Goal: Task Accomplishment & Management: Complete application form

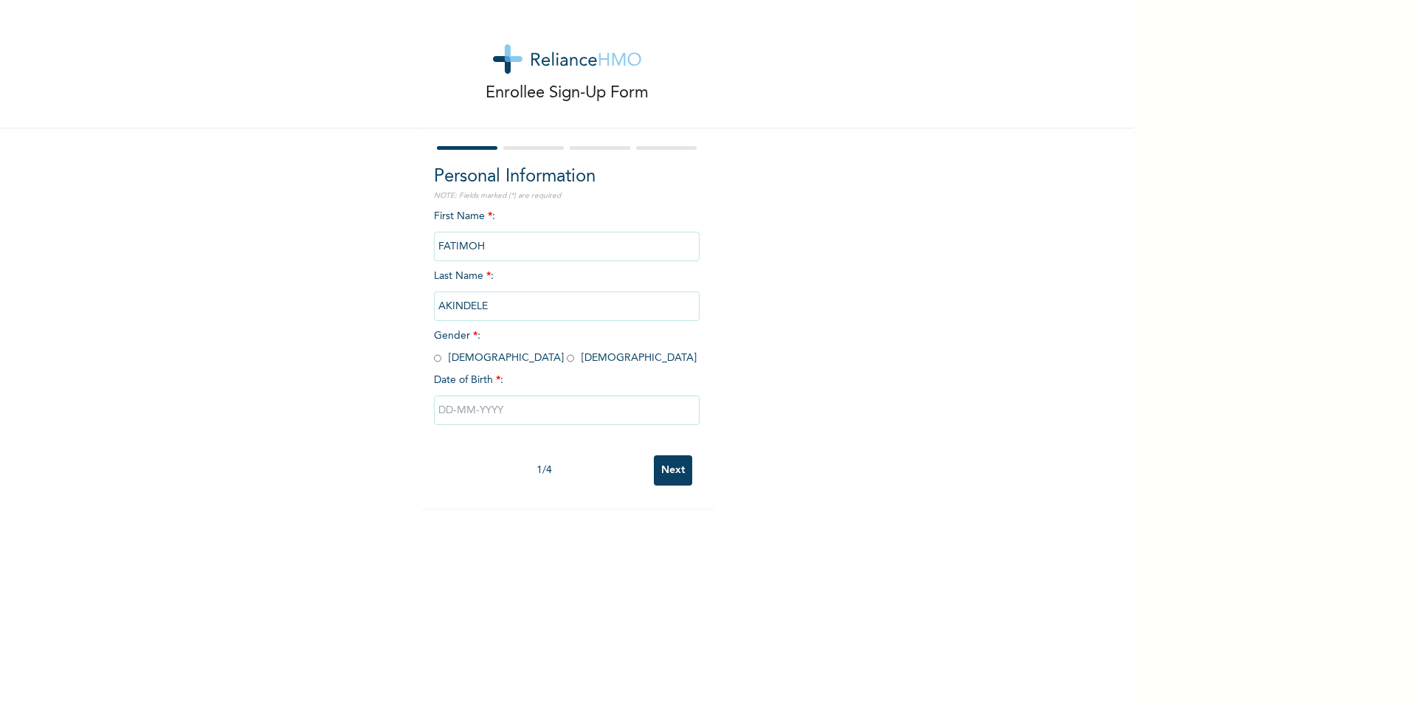
click at [567, 361] on input "radio" at bounding box center [570, 358] width 7 height 14
radio input "true"
click at [465, 404] on input "text" at bounding box center [567, 410] width 266 height 30
select select "9"
type input "[DATE]"
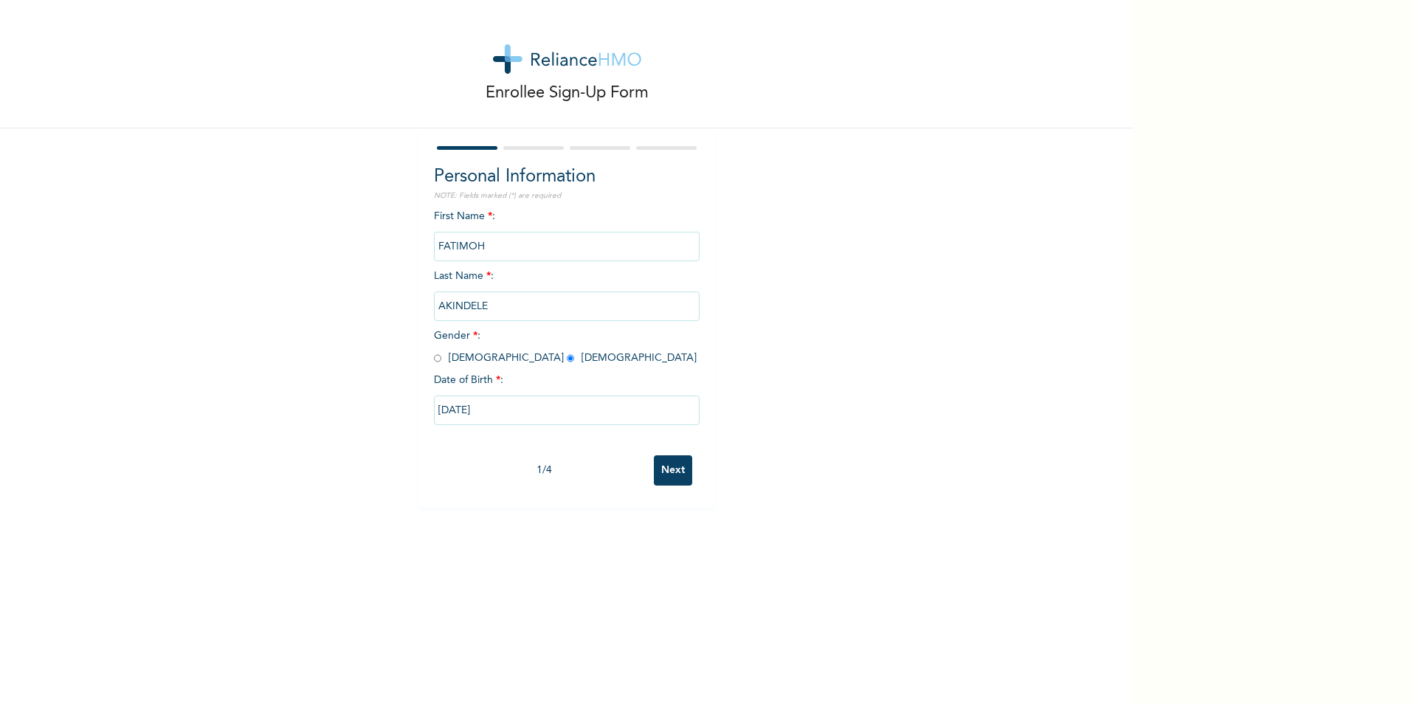
click at [530, 425] on div "[DATE]" at bounding box center [567, 410] width 266 height 44
click at [530, 421] on input "[DATE]" at bounding box center [567, 410] width 266 height 30
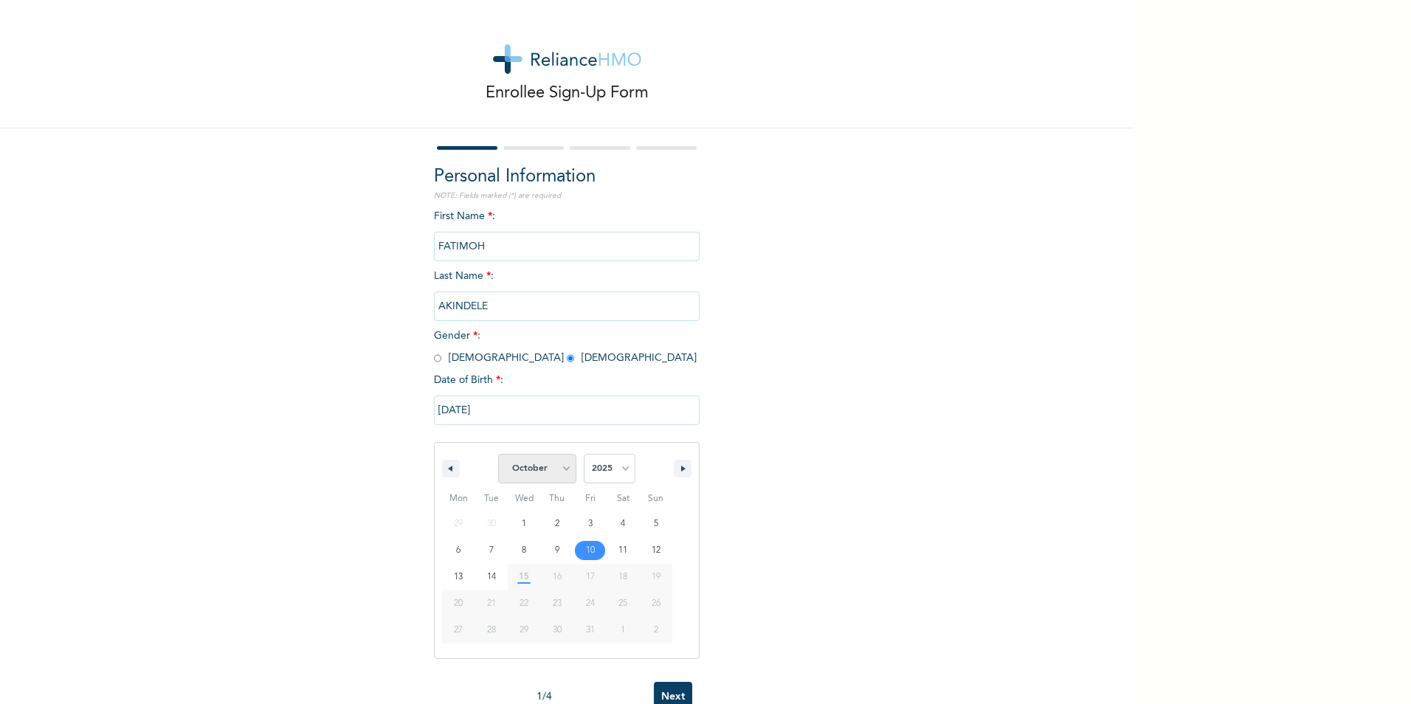
click at [566, 475] on select "January February March April May June July August September October November De…" at bounding box center [537, 469] width 78 height 30
select select "0"
click at [498, 454] on select "January February March April May June July August September October November De…" at bounding box center [537, 469] width 78 height 30
click at [592, 477] on select "2025 2024 2023 2022 2021 2020 2019 2018 2017 2016 2015 2014 2013 2012 2011 2010…" at bounding box center [610, 469] width 52 height 30
select select "2003"
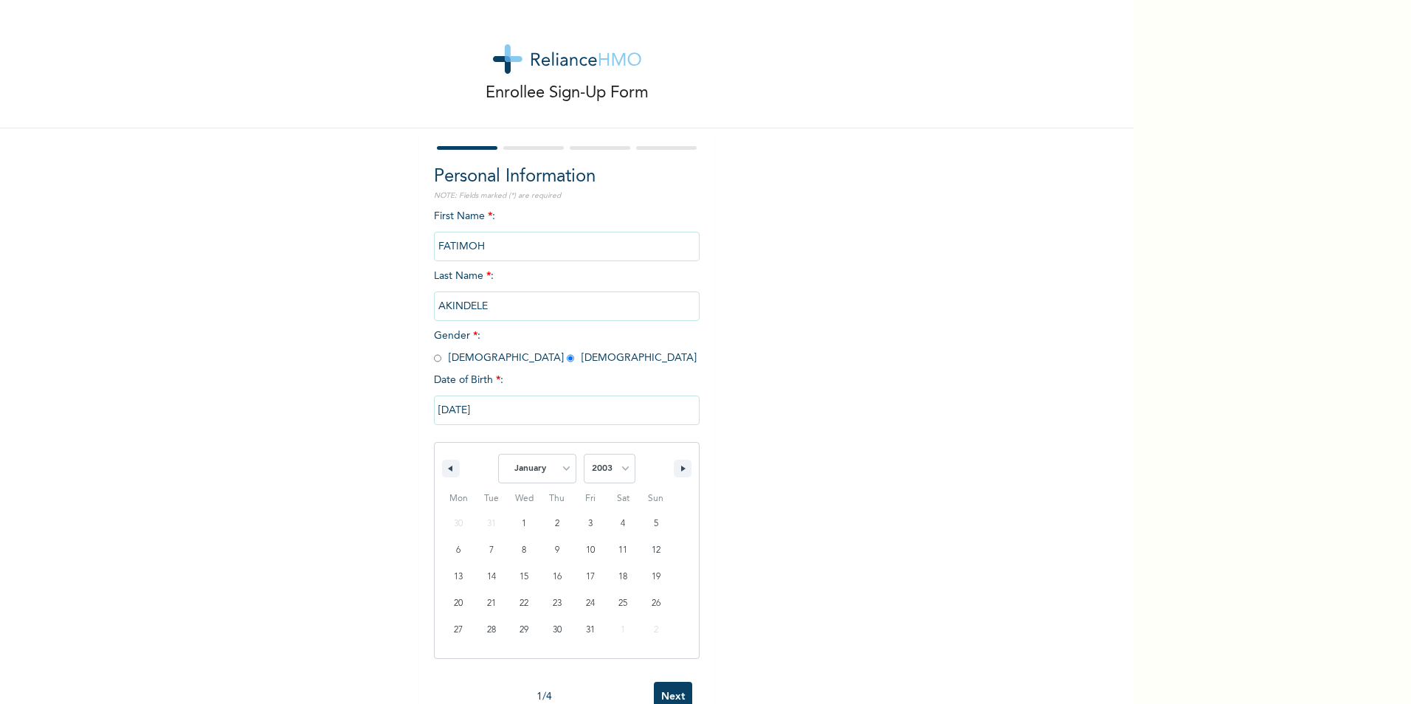
click at [584, 454] on select "2025 2024 2023 2022 2021 2020 2019 2018 2017 2016 2015 2014 2013 2012 2011 2010…" at bounding box center [610, 469] width 52 height 30
type input "[DATE]"
click at [594, 418] on input "[DATE]" at bounding box center [567, 410] width 266 height 30
select select "2003"
click at [754, 477] on div "Enrollee Sign-Up Form Personal Information NOTE: Fields marked (*) are required…" at bounding box center [566, 254] width 1133 height 508
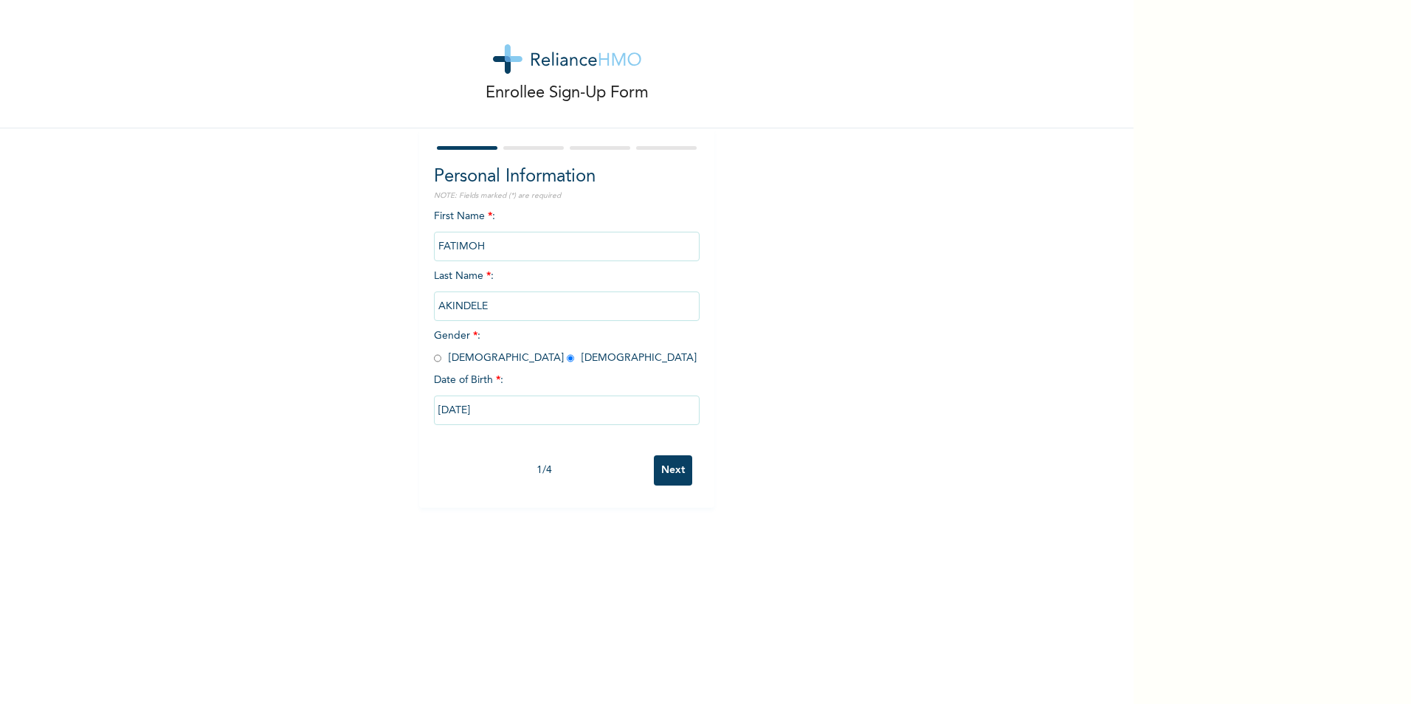
click at [661, 474] on input "Next" at bounding box center [673, 470] width 38 height 30
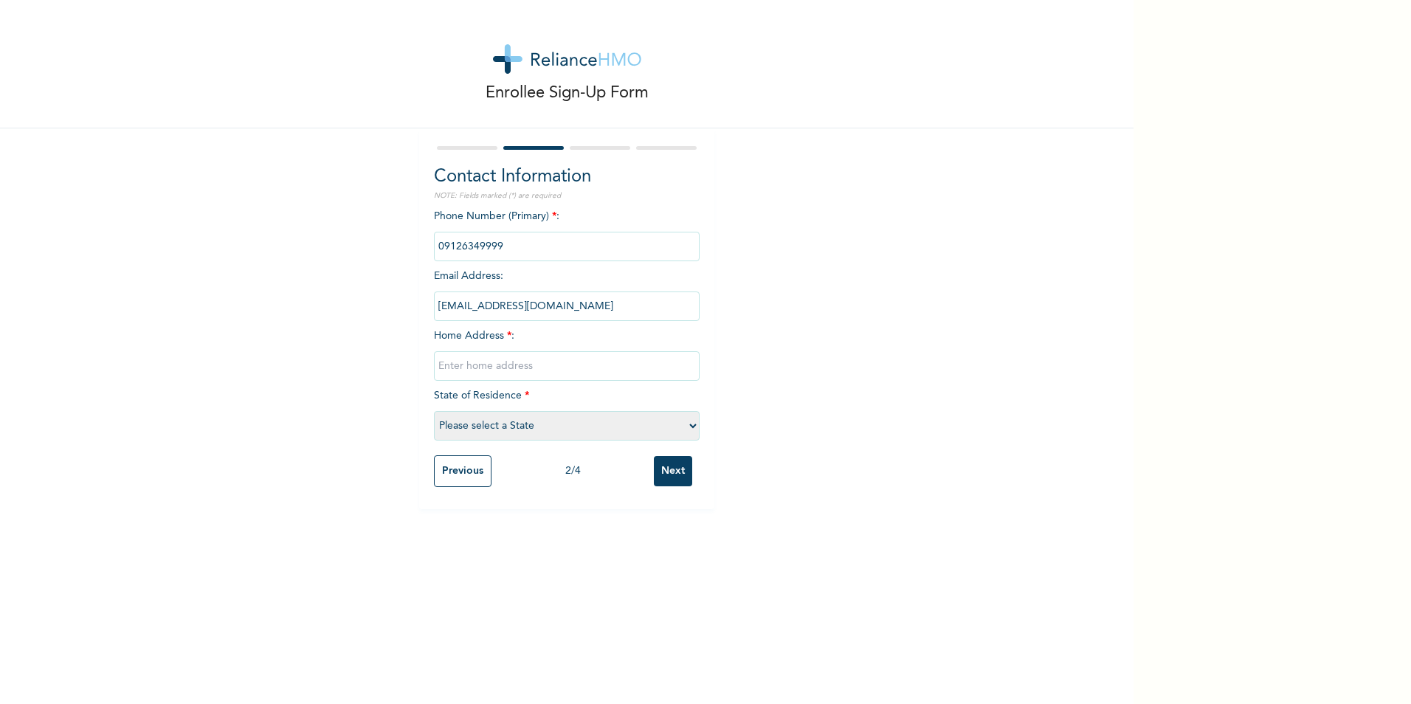
click at [509, 363] on input "text" at bounding box center [567, 366] width 266 height 30
type input "N"
click at [562, 367] on input "3, [GEOGRAPHIC_DATA] OSHODI LAGOS" at bounding box center [567, 366] width 266 height 30
type input "[STREET_ADDRESS]"
click at [542, 421] on select "Please select a State [PERSON_NAME] (FCT) [PERSON_NAME] Ibom [GEOGRAPHIC_DATA] …" at bounding box center [567, 426] width 266 height 30
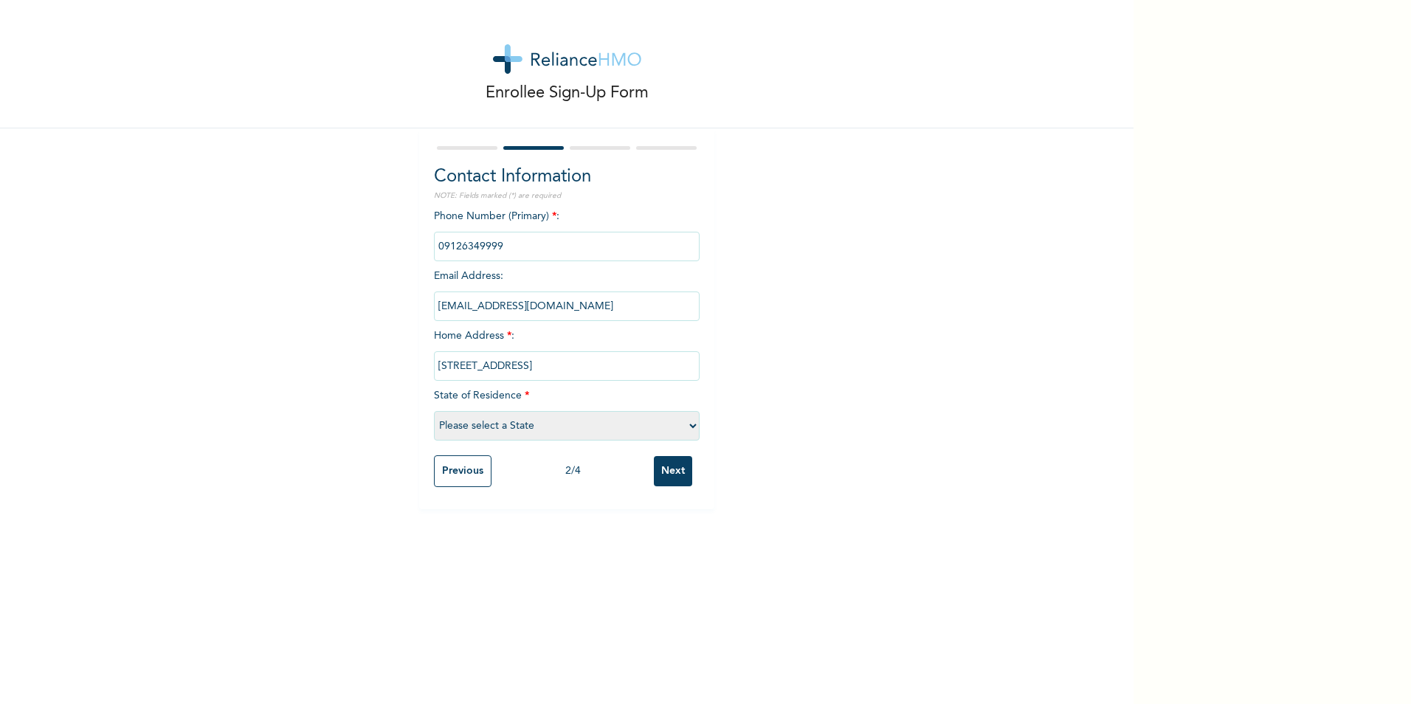
select select "25"
click at [434, 411] on select "Please select a State [PERSON_NAME] (FCT) [PERSON_NAME] Ibom [GEOGRAPHIC_DATA] …" at bounding box center [567, 426] width 266 height 30
click at [614, 362] on input "[STREET_ADDRESS]" at bounding box center [567, 366] width 266 height 30
type input "3, [GEOGRAPHIC_DATA] OSHODI"
click at [666, 481] on input "Next" at bounding box center [673, 471] width 38 height 30
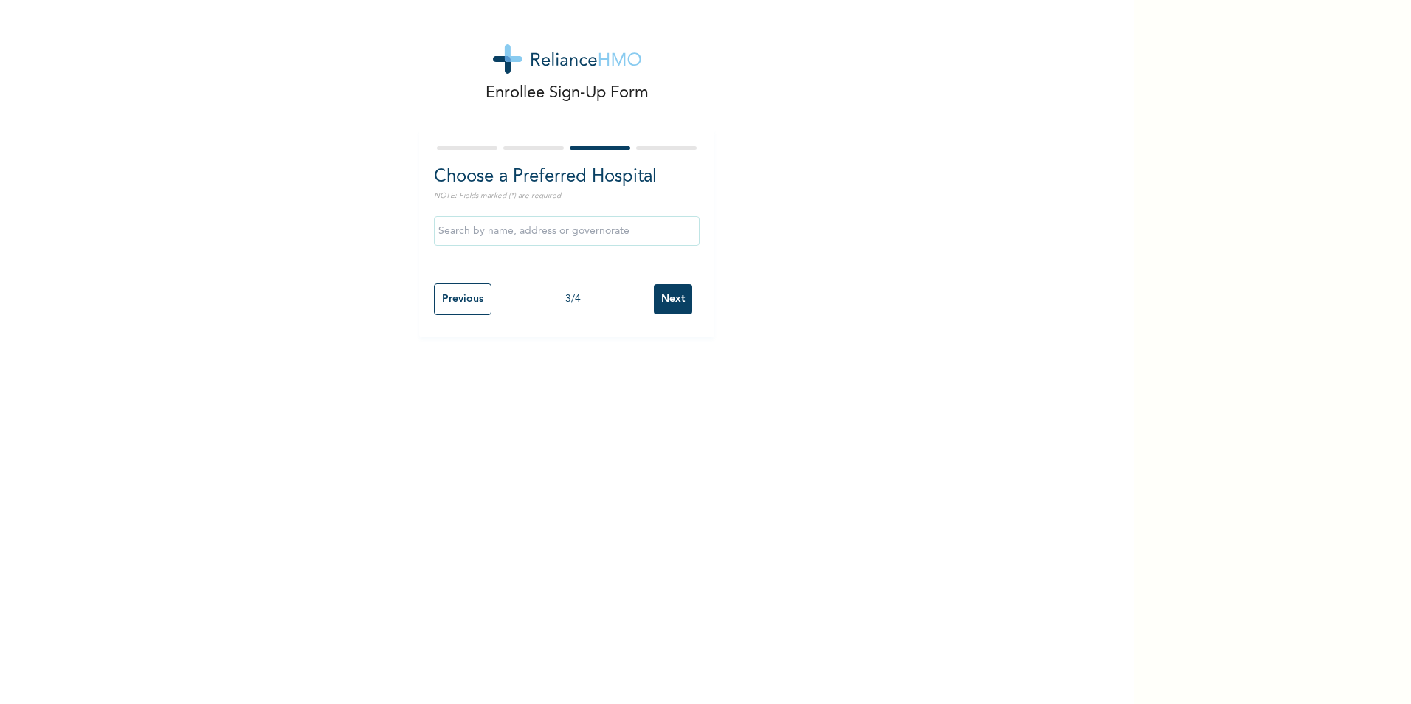
click at [569, 237] on input "text" at bounding box center [567, 231] width 266 height 30
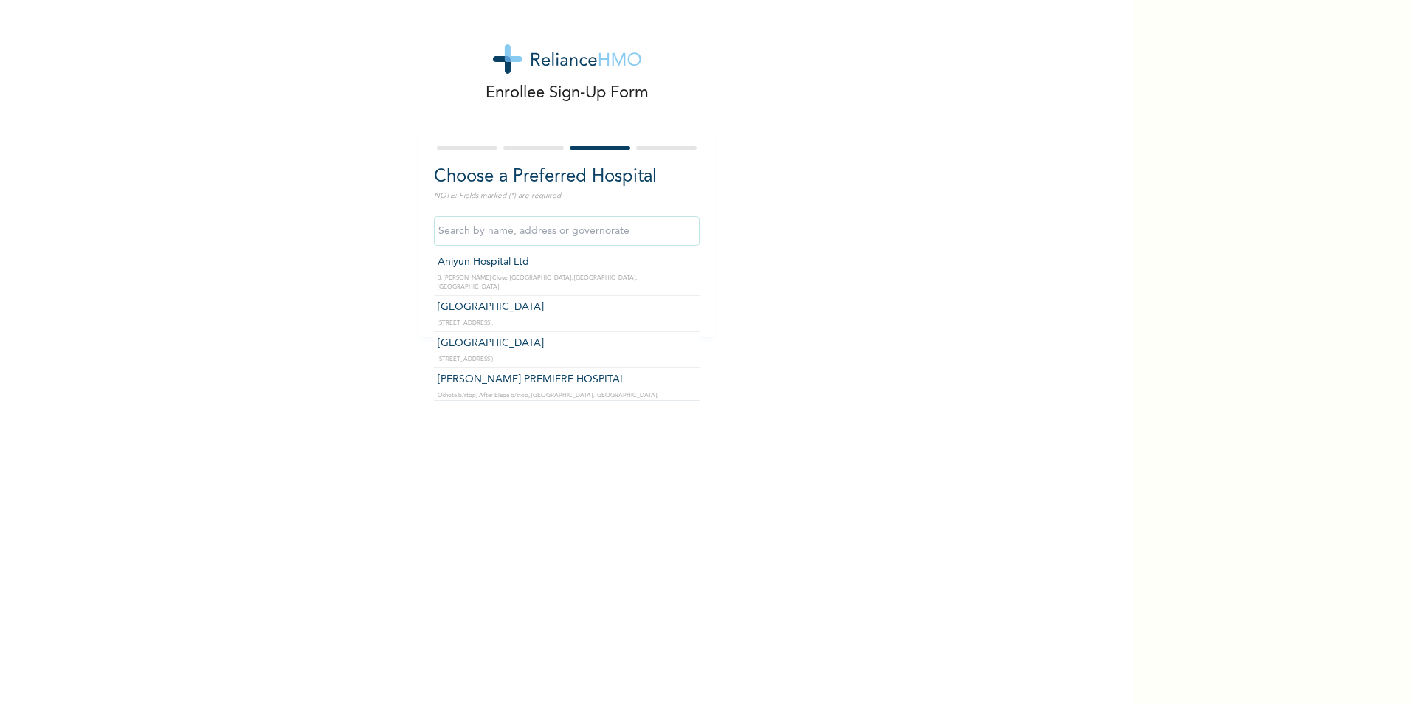
scroll to position [443, 0]
